Goal: Transaction & Acquisition: Book appointment/travel/reservation

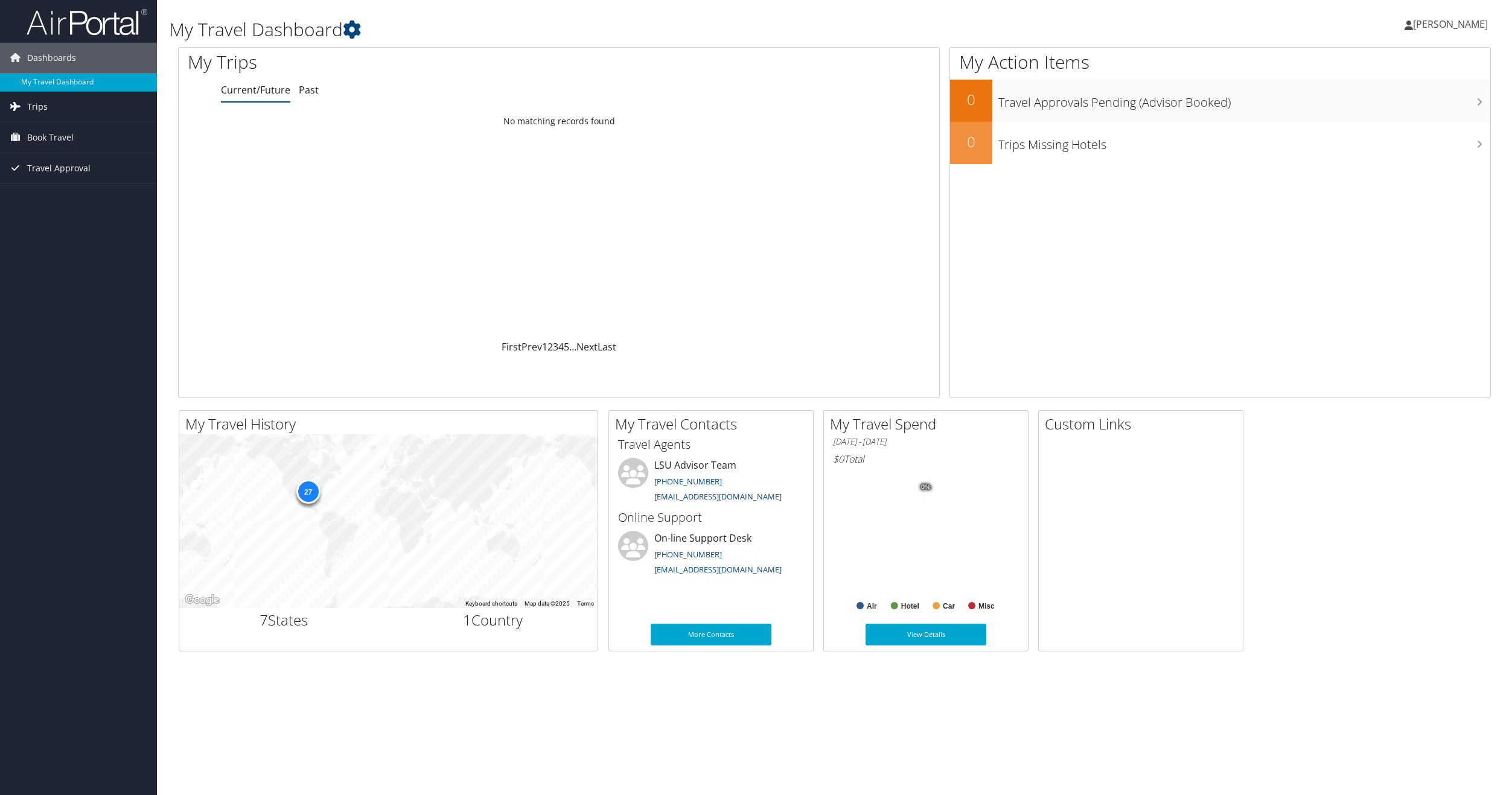
click at [53, 108] on link "Trips" at bounding box center [78, 107] width 157 height 30
click at [309, 95] on link "Past" at bounding box center [308, 89] width 20 height 13
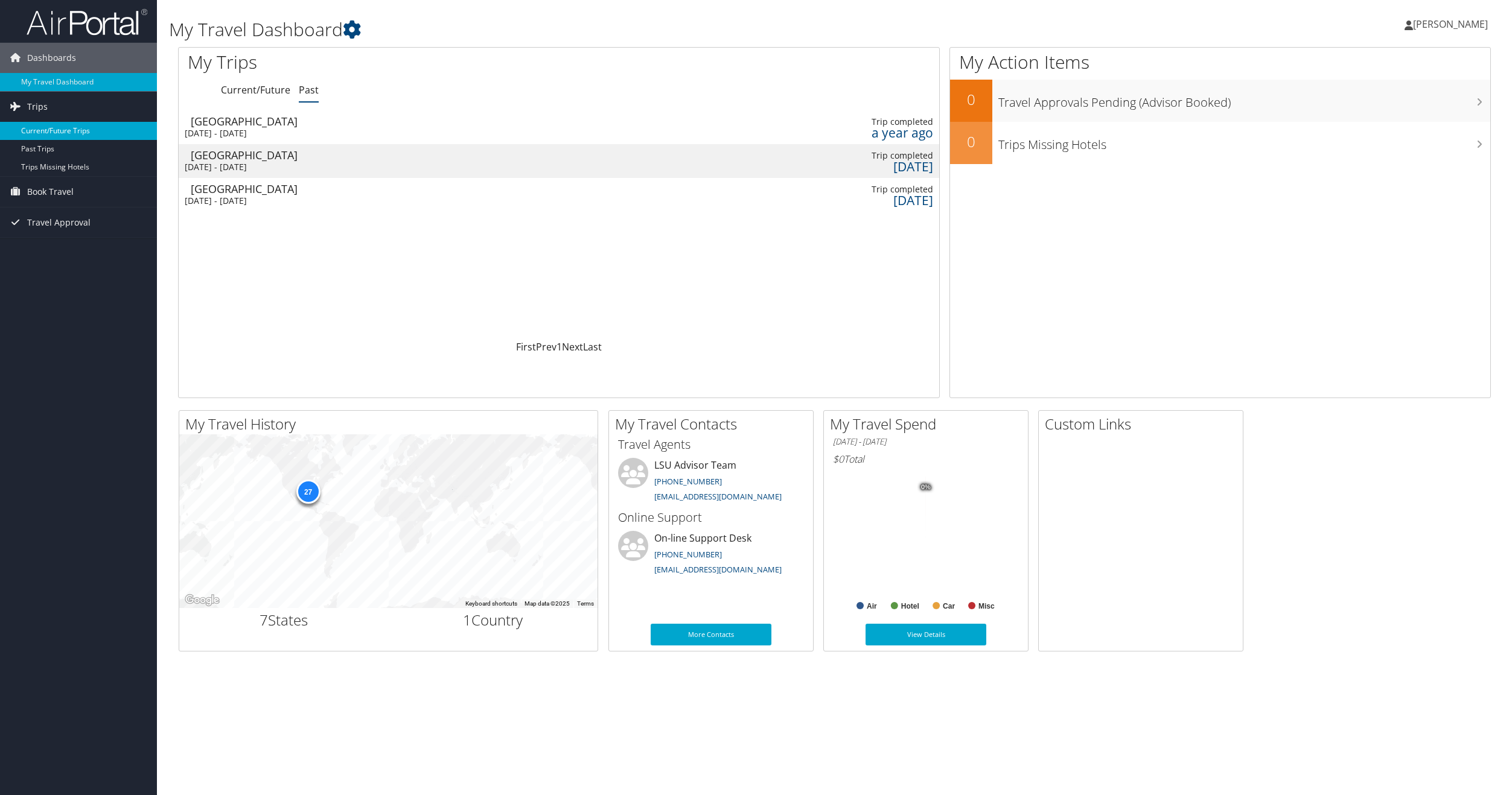
click at [61, 134] on link "Current/Future Trips" at bounding box center [78, 131] width 157 height 18
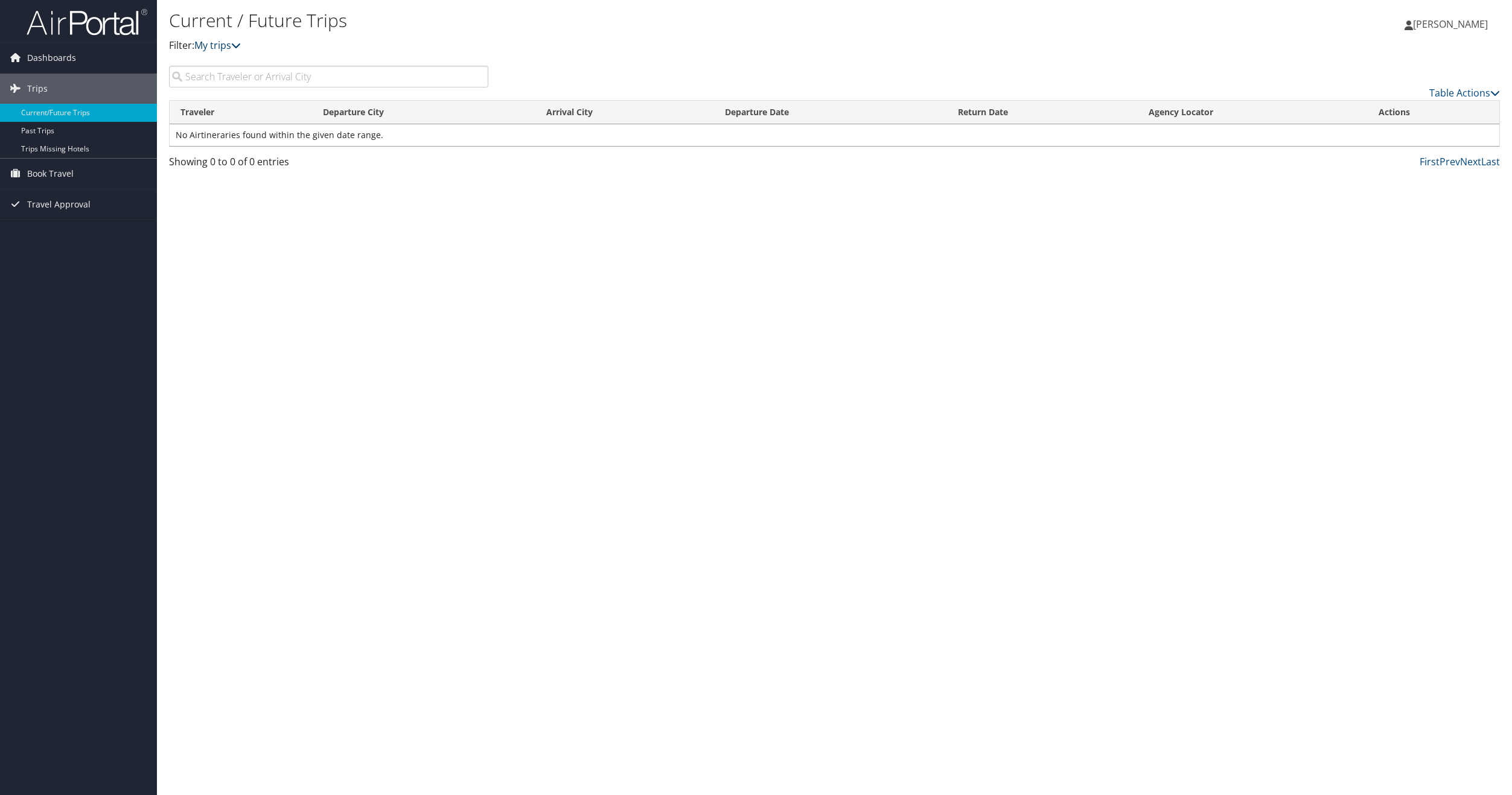
click at [237, 46] on icon at bounding box center [236, 45] width 10 height 10
click at [239, 46] on icon at bounding box center [236, 45] width 10 height 10
click at [78, 149] on link "Trips Missing Hotels" at bounding box center [78, 149] width 157 height 18
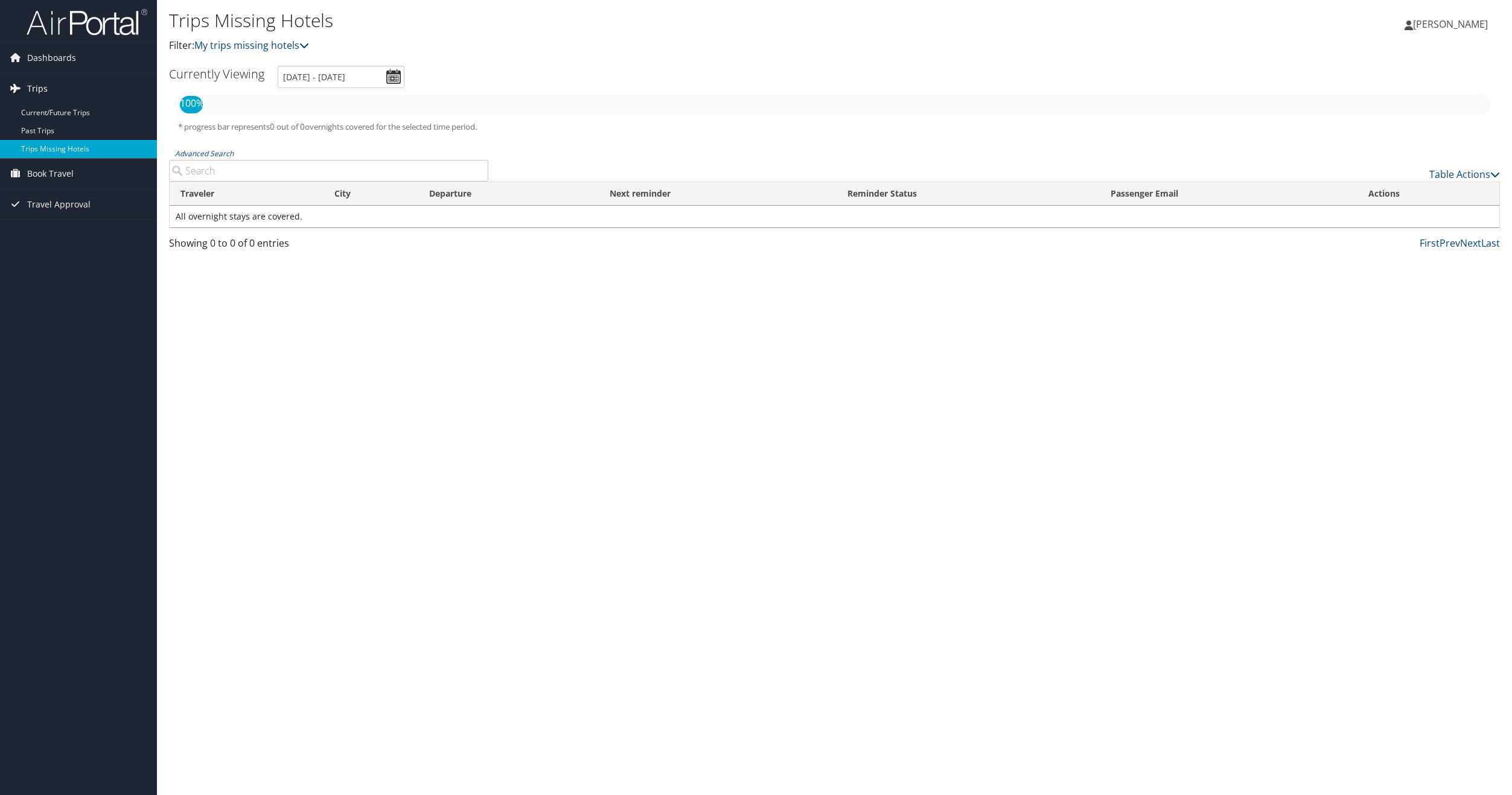
click at [40, 88] on span "Trips" at bounding box center [38, 89] width 20 height 30
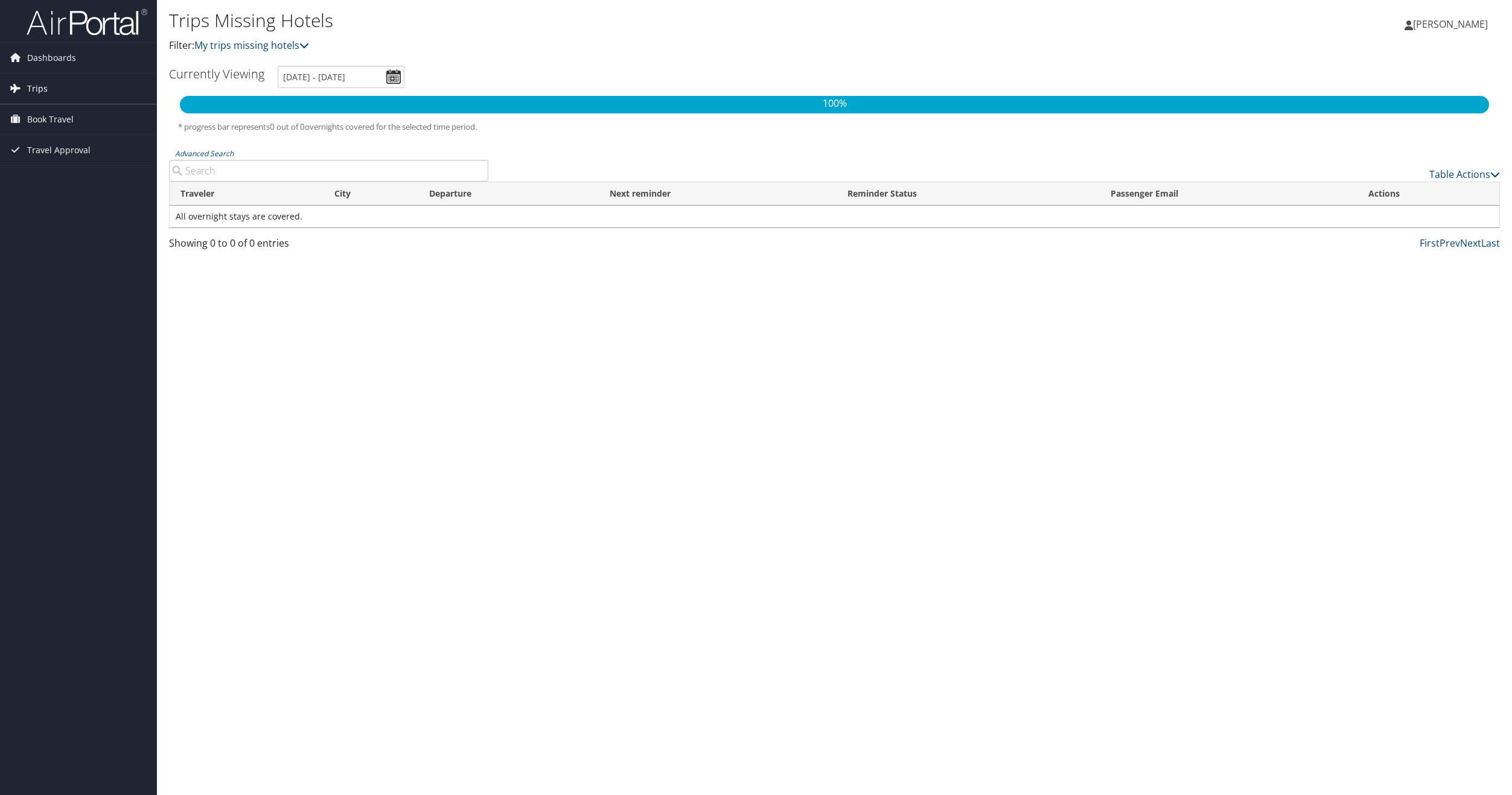
click at [40, 88] on span "Trips" at bounding box center [38, 89] width 20 height 30
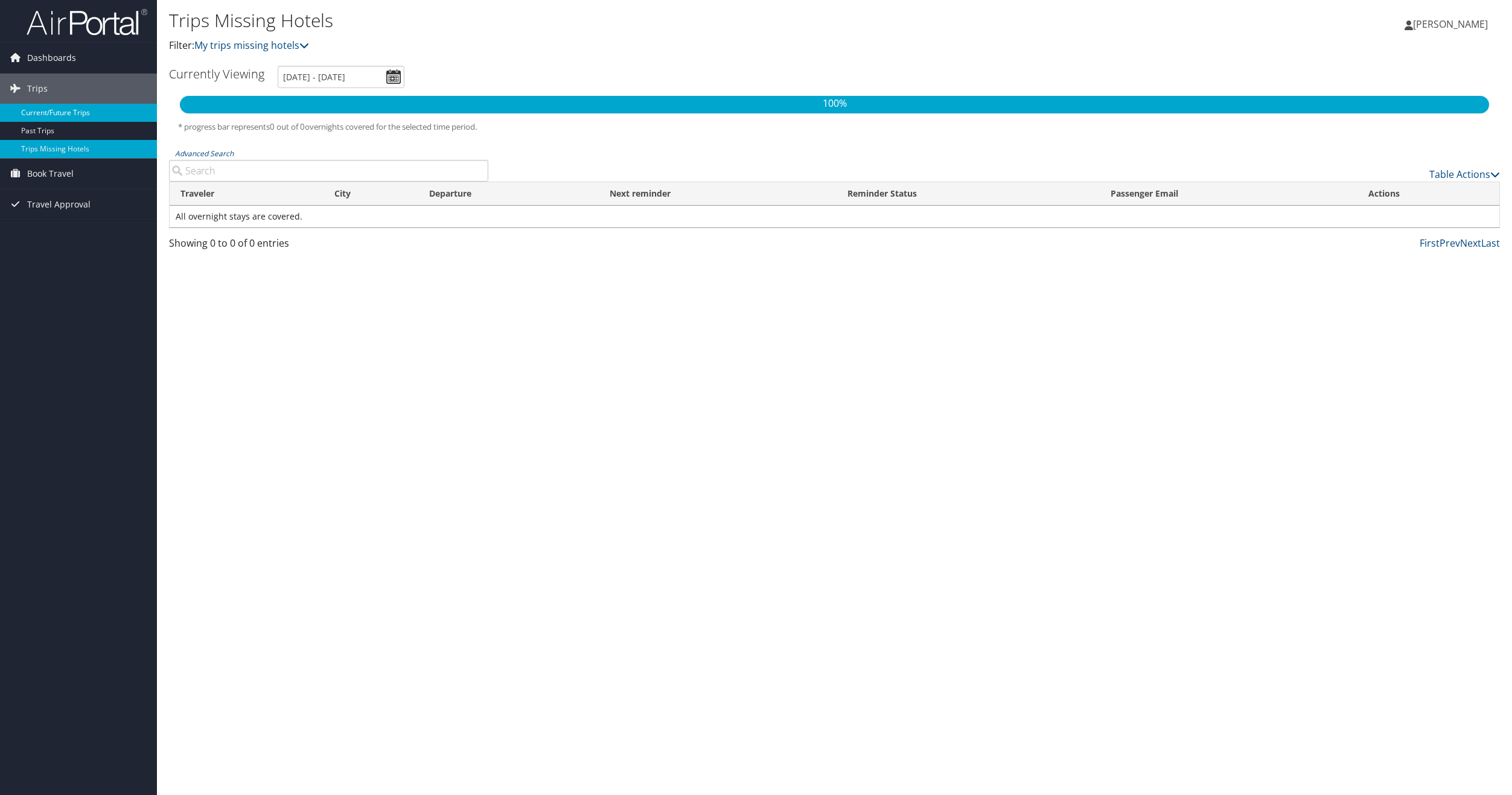
click at [40, 109] on link "Current/Future Trips" at bounding box center [78, 112] width 157 height 18
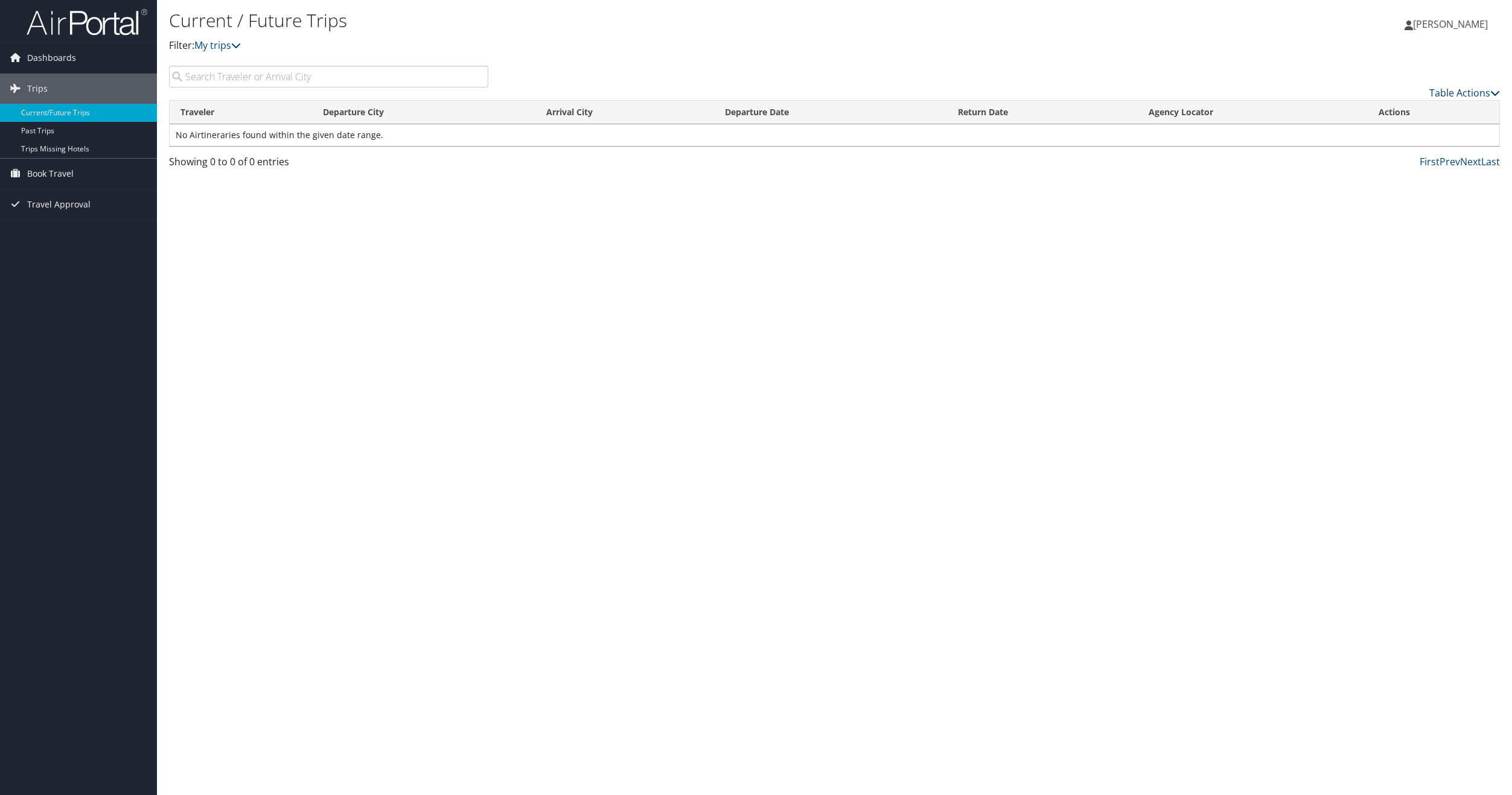
click at [1483, 97] on link "Table Actions" at bounding box center [1464, 93] width 71 height 13
click at [1078, 206] on div at bounding box center [756, 397] width 1512 height 795
click at [239, 46] on icon at bounding box center [236, 45] width 10 height 10
click at [264, 222] on div "Current / Future Trips Filter: My trips Matthew Parks Matthew Parks My Settings…" at bounding box center [834, 397] width 1355 height 795
click at [63, 57] on span "Dashboards" at bounding box center [52, 58] width 49 height 30
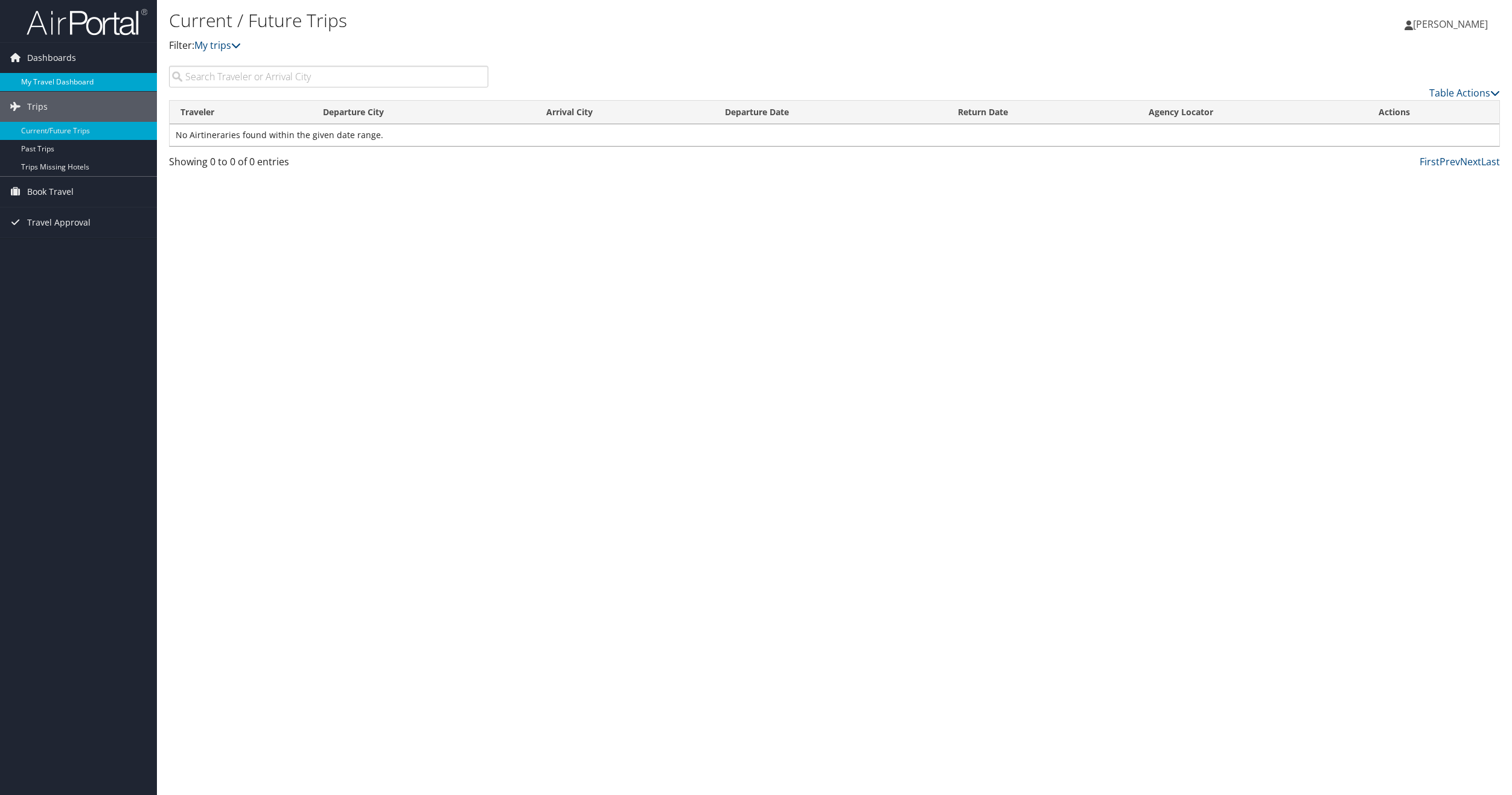
click at [47, 82] on link "My Travel Dashboard" at bounding box center [78, 82] width 157 height 18
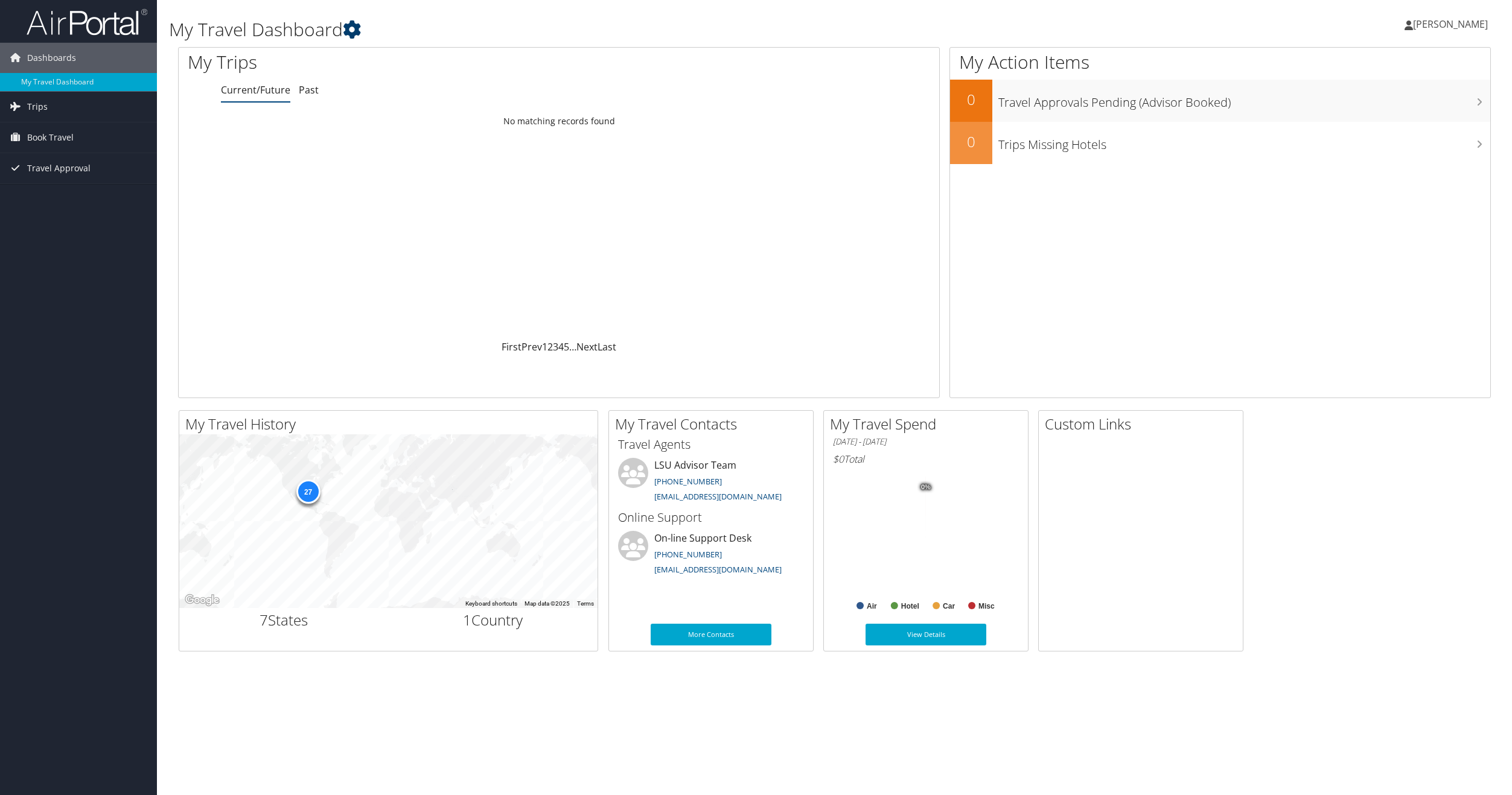
click at [354, 33] on icon at bounding box center [352, 29] width 18 height 18
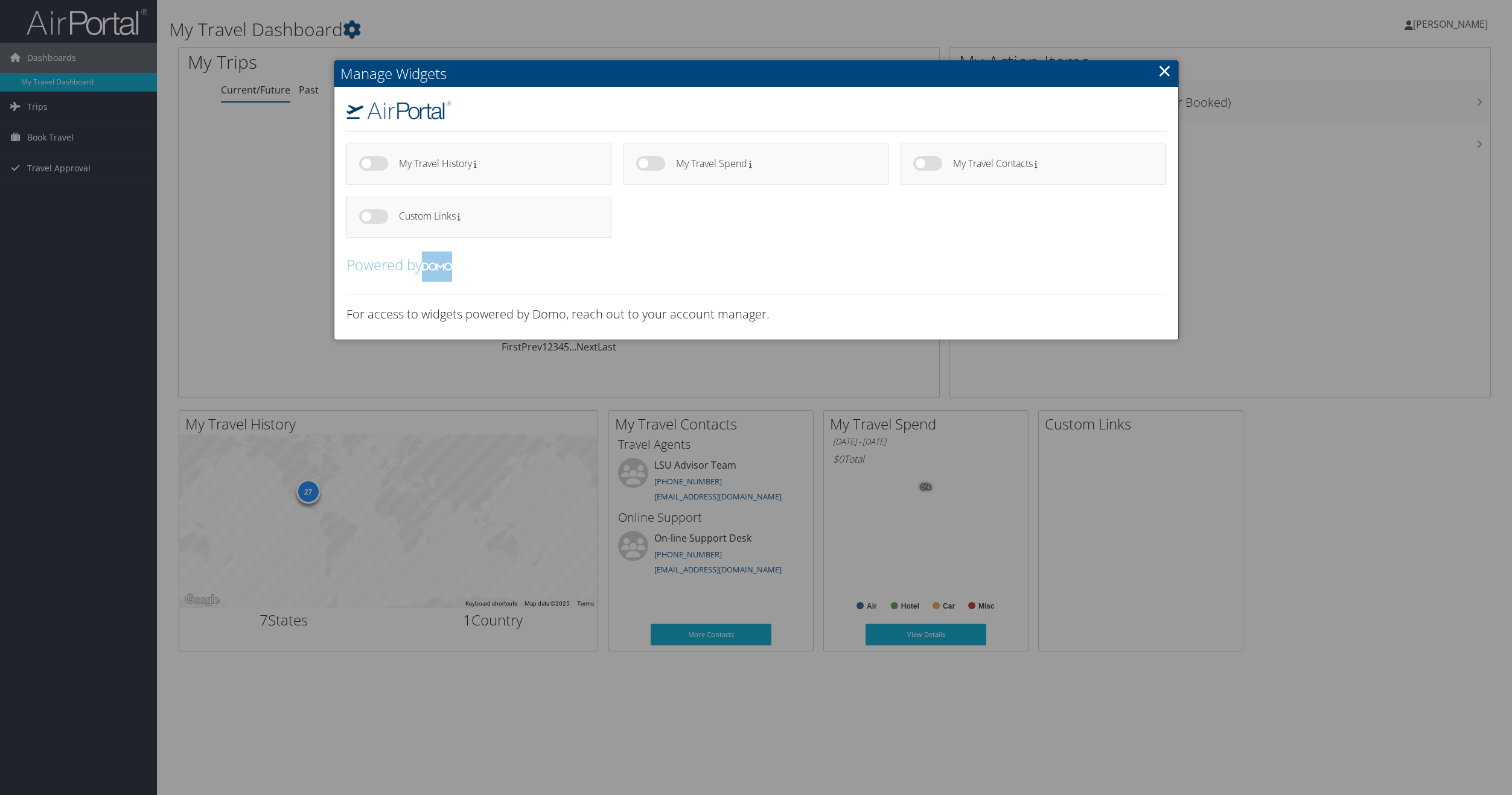
click at [1166, 76] on link "×" at bounding box center [1164, 70] width 14 height 24
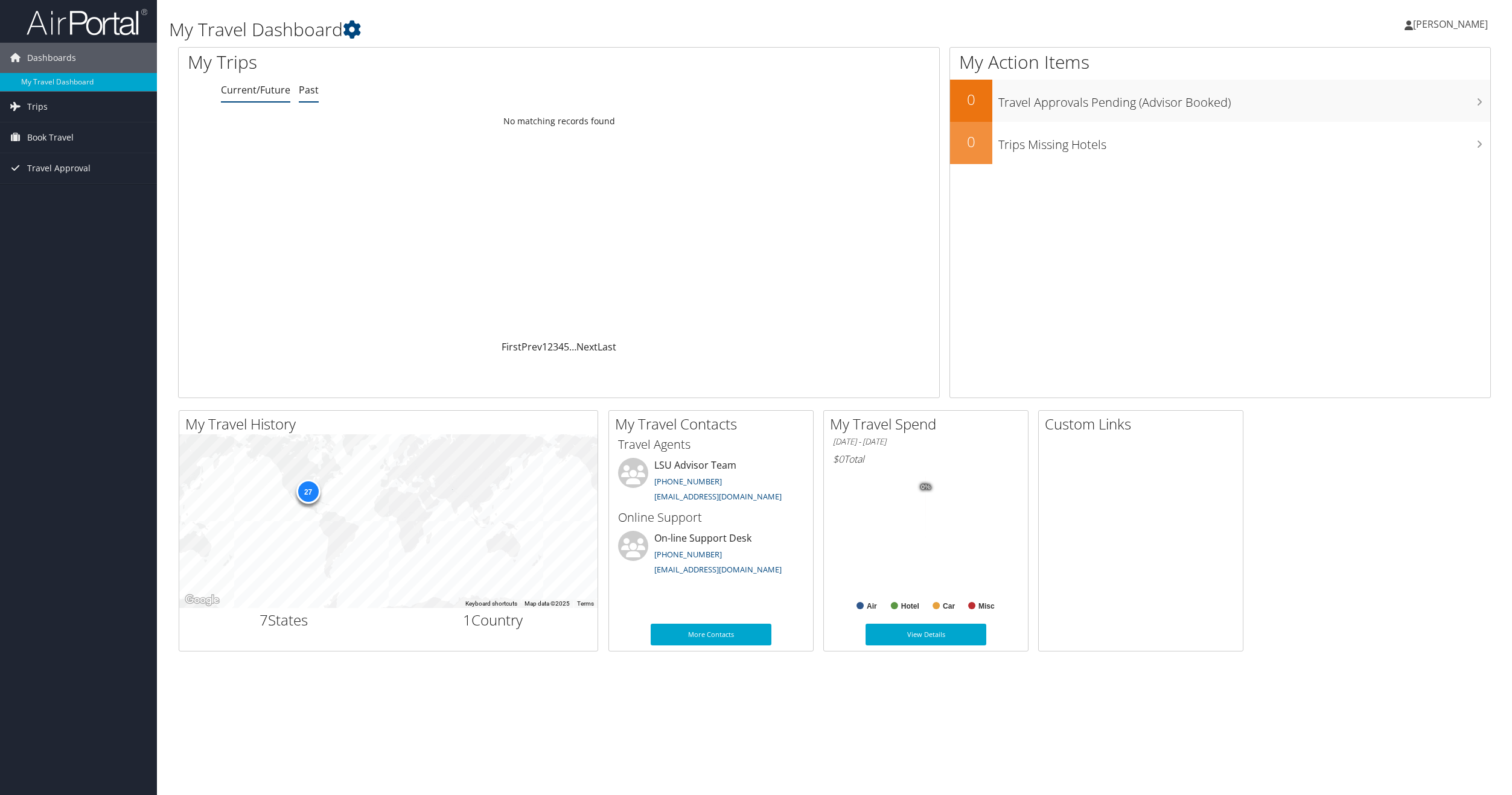
click at [304, 92] on link "Past" at bounding box center [308, 89] width 20 height 13
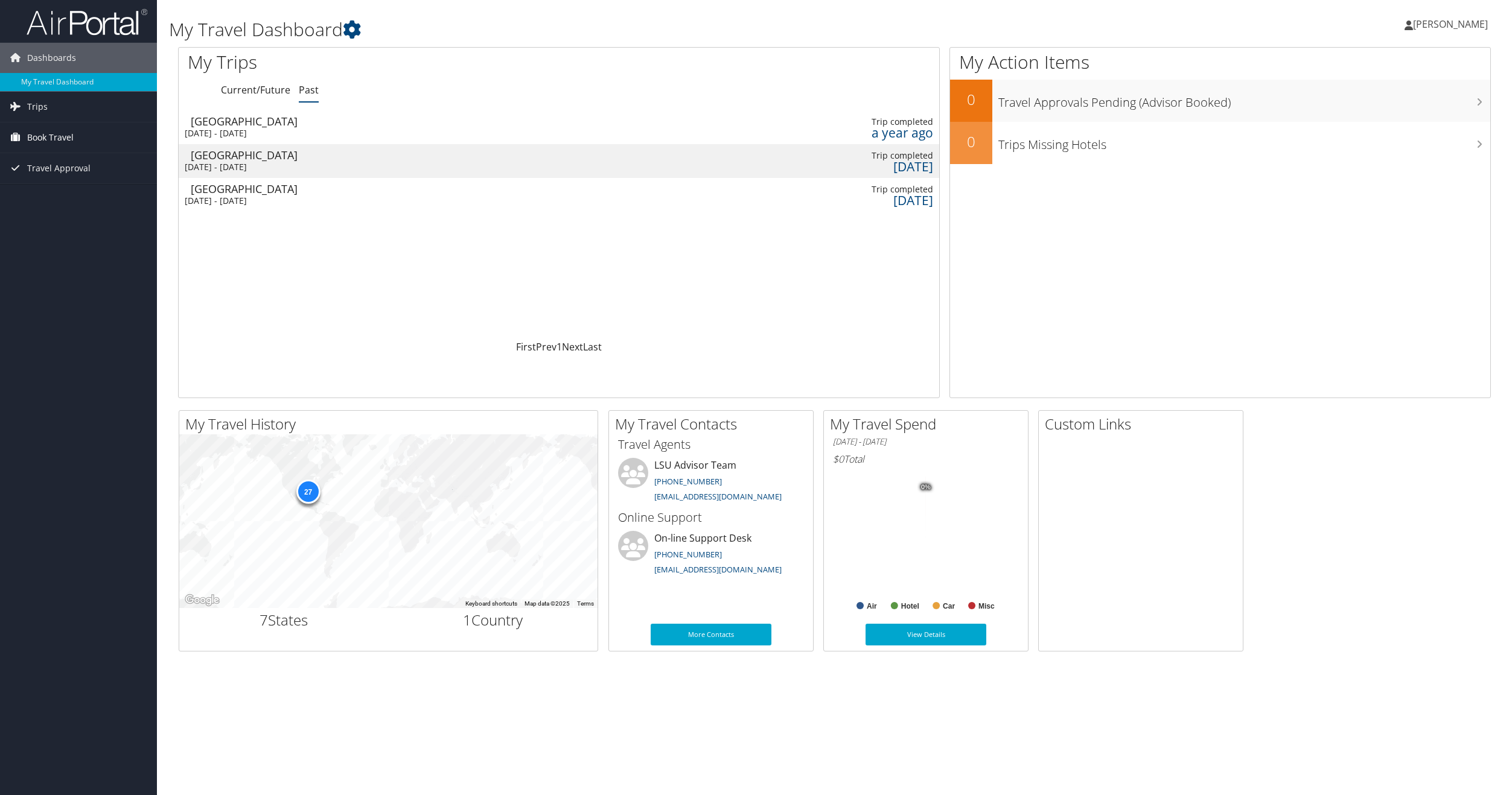
click at [77, 133] on link "Book Travel" at bounding box center [78, 138] width 157 height 30
click at [70, 175] on link "Book/Manage Online Trips" at bounding box center [78, 179] width 157 height 18
